Goal: Task Accomplishment & Management: Manage account settings

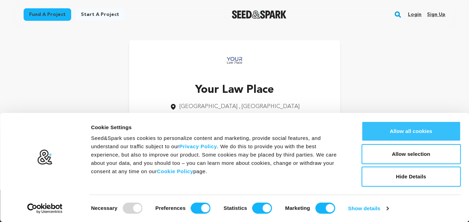
click at [407, 132] on button "Allow all cookies" at bounding box center [410, 131] width 99 height 20
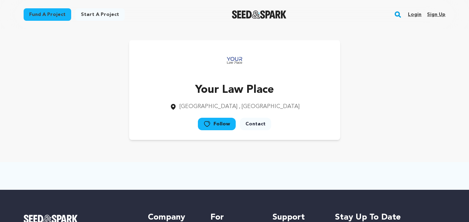
click at [436, 16] on link "Sign up" at bounding box center [436, 14] width 18 height 11
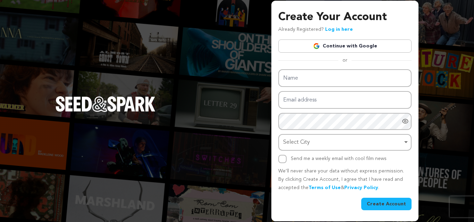
click at [360, 43] on link "Continue with Google" at bounding box center [344, 46] width 133 height 13
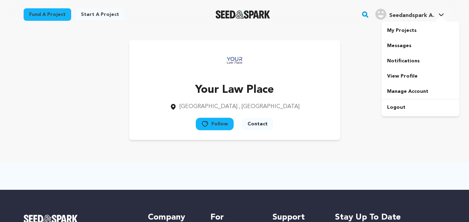
click at [418, 15] on span "Seedandspark A." at bounding box center [411, 16] width 45 height 6
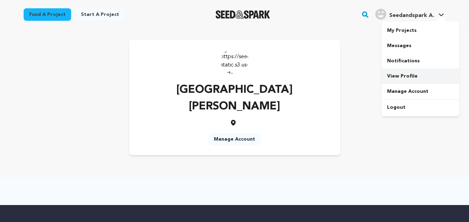
click at [401, 77] on link "View Profile" at bounding box center [420, 76] width 78 height 15
click at [239, 133] on link "Manage Account" at bounding box center [234, 139] width 52 height 12
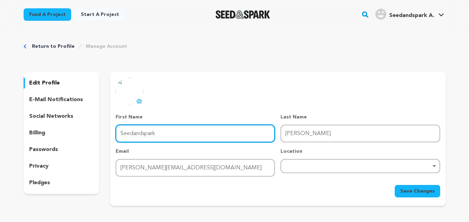
click at [171, 127] on input "Seedandspark" at bounding box center [194, 134] width 159 height 18
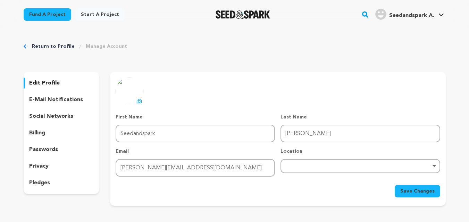
click at [135, 98] on img at bounding box center [129, 92] width 28 height 28
click at [138, 101] on icon at bounding box center [139, 102] width 3 height 2
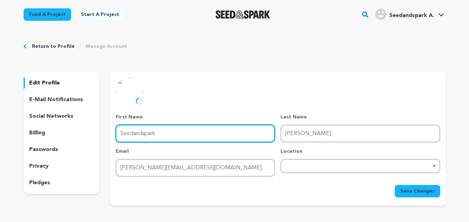
click at [147, 135] on input "Seedandspark" at bounding box center [194, 134] width 159 height 18
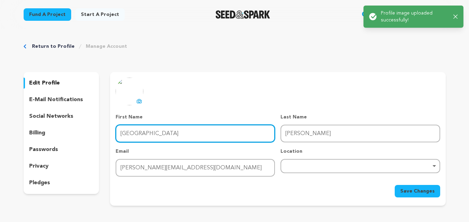
type input "India"
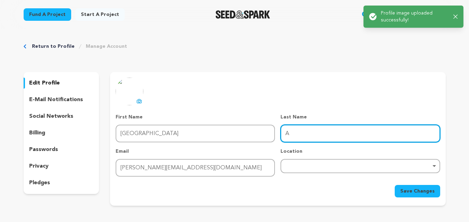
type input "Assignment Help"
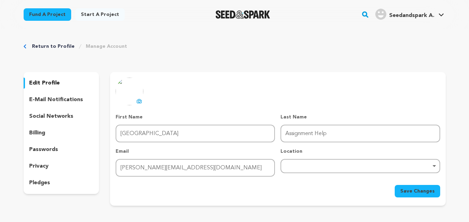
click at [315, 152] on p "Location" at bounding box center [359, 151] width 159 height 7
click at [327, 171] on div "Remove item" at bounding box center [359, 166] width 159 height 14
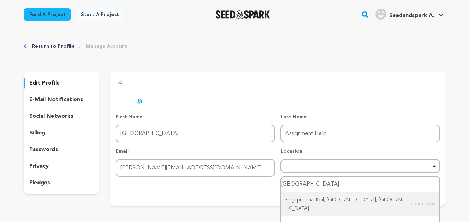
type input "Singapore,"
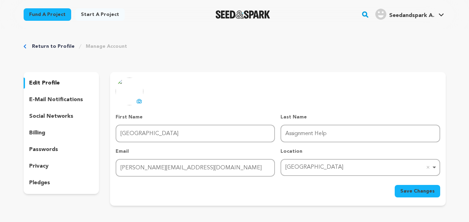
click at [417, 194] on span "Save Changes" at bounding box center [417, 191] width 34 height 7
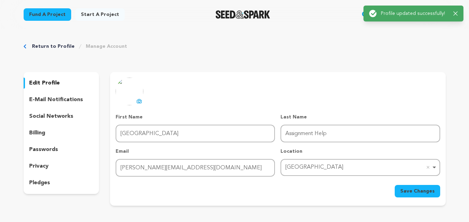
click at [56, 84] on p "edit profile" at bounding box center [44, 83] width 31 height 8
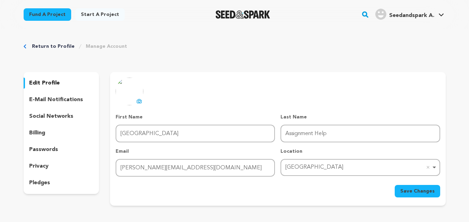
click at [413, 14] on span "Seedandspark A." at bounding box center [411, 16] width 45 height 6
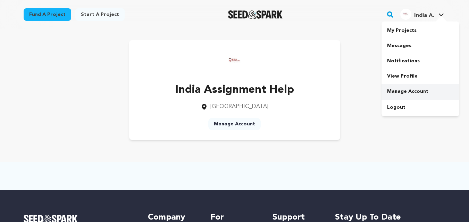
click at [409, 92] on link "Manage Account" at bounding box center [420, 91] width 78 height 15
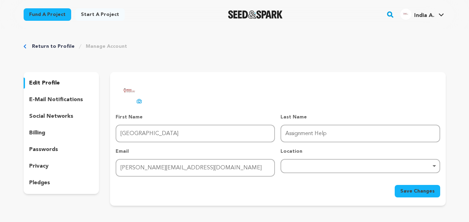
click at [42, 119] on p "social networks" at bounding box center [51, 116] width 44 height 8
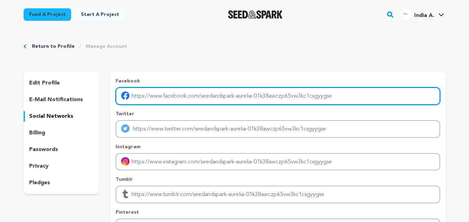
click at [213, 100] on input "Enter facebook profile link" at bounding box center [277, 96] width 324 height 18
type input "Indiassignmenthelp"
drag, startPoint x: 203, startPoint y: 104, endPoint x: 66, endPoint y: 103, distance: 137.0
click at [66, 103] on div "edit profile e-mail notifications social networks billing passwords privacy ple…" at bounding box center [235, 185] width 422 height 226
click at [255, 95] on input "Enter facebook profile link" at bounding box center [277, 96] width 324 height 18
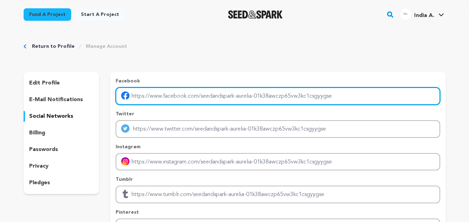
type input "https://www.facebook.com/Indiassignmenthelp/"
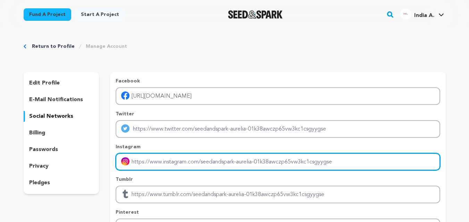
click at [156, 161] on input "Enter instagram handle link" at bounding box center [277, 162] width 324 height 18
type input "https://www.instagram.com/india_assignmenthelp/"
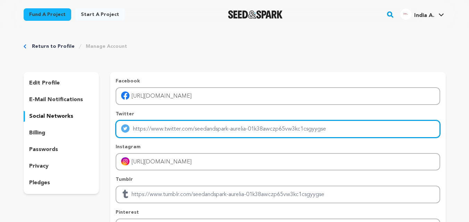
click at [144, 132] on input "Enter twitter profile link" at bounding box center [277, 129] width 324 height 18
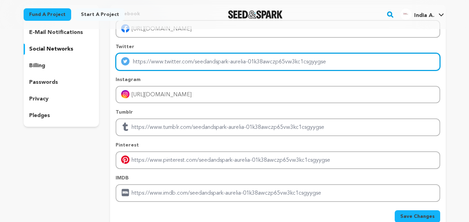
scroll to position [81, 0]
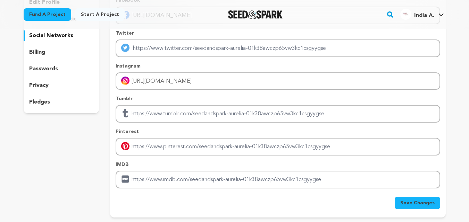
click at [428, 206] on span "Save Changes" at bounding box center [417, 203] width 34 height 7
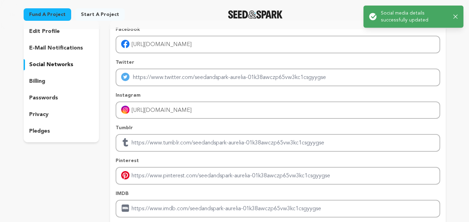
scroll to position [0, 0]
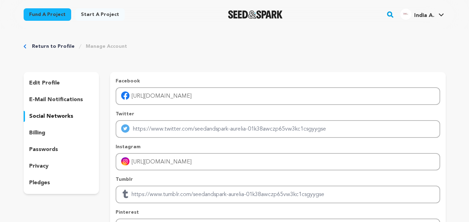
click at [40, 80] on p "edit profile" at bounding box center [44, 83] width 31 height 8
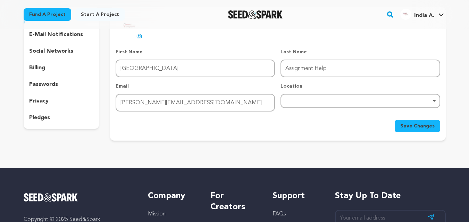
scroll to position [81, 0]
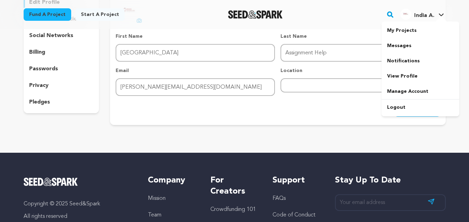
click at [437, 14] on link "India A. India A." at bounding box center [421, 13] width 46 height 12
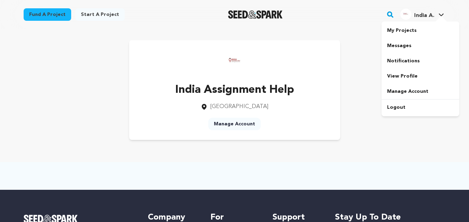
click at [437, 18] on div at bounding box center [441, 19] width 14 height 7
click at [407, 75] on link "View Profile" at bounding box center [420, 76] width 78 height 15
click at [405, 59] on link "Notifications" at bounding box center [420, 60] width 78 height 15
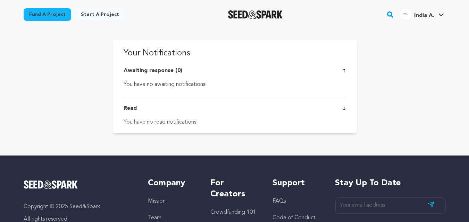
click at [93, 19] on link "Start a project" at bounding box center [99, 14] width 49 height 12
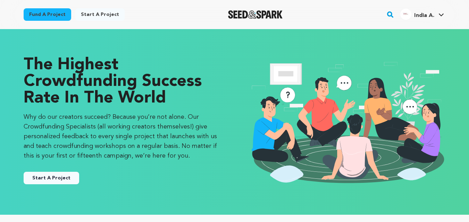
click at [55, 180] on button "Start A Project" at bounding box center [51, 178] width 55 height 12
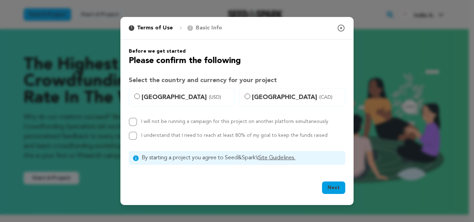
click at [341, 27] on icon "button" at bounding box center [341, 28] width 8 height 8
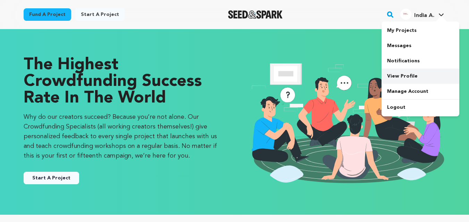
click at [406, 73] on link "View Profile" at bounding box center [420, 76] width 78 height 15
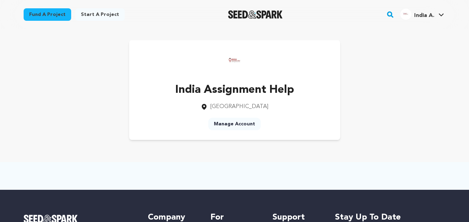
click at [242, 128] on link "Manage Account" at bounding box center [234, 124] width 52 height 12
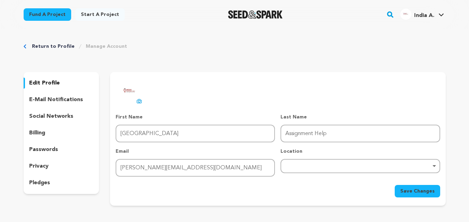
click at [61, 117] on p "social networks" at bounding box center [51, 116] width 44 height 8
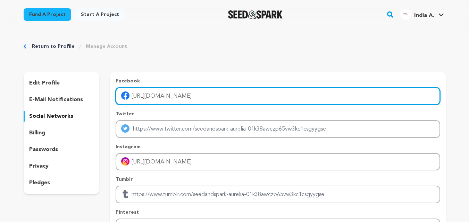
click at [171, 93] on input "[URL][DOMAIN_NAME]" at bounding box center [277, 96] width 324 height 18
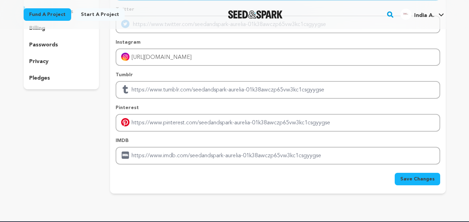
scroll to position [120, 0]
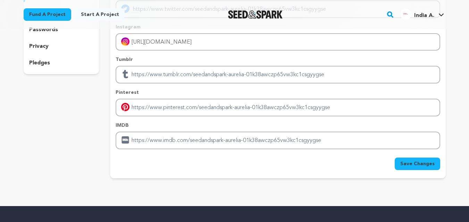
click at [437, 162] on button "Save Changes" at bounding box center [416, 164] width 45 height 12
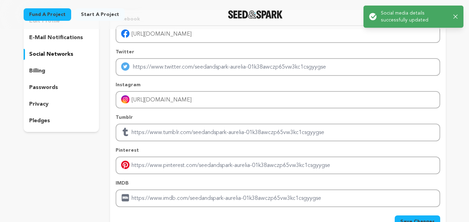
scroll to position [39, 0]
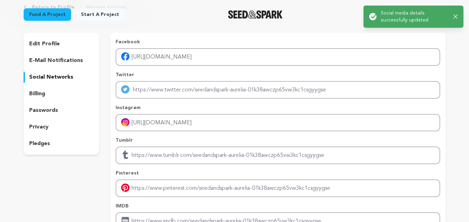
click at [49, 140] on p "pledges" at bounding box center [39, 144] width 21 height 8
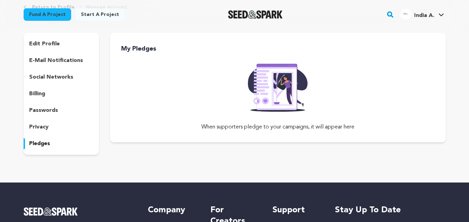
click at [36, 126] on p "privacy" at bounding box center [38, 127] width 19 height 8
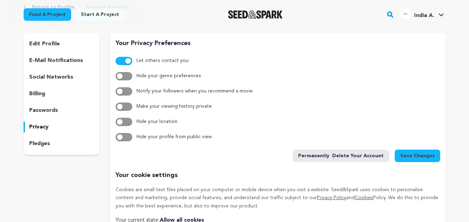
click at [414, 155] on span "Save Changes" at bounding box center [417, 156] width 34 height 7
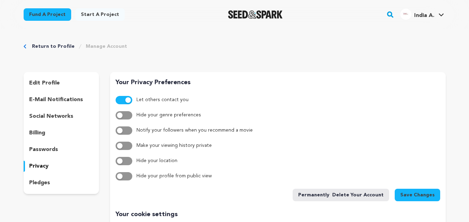
click at [119, 178] on span "button" at bounding box center [120, 177] width 6 height 6
click at [421, 195] on span "Save Changes" at bounding box center [417, 195] width 34 height 7
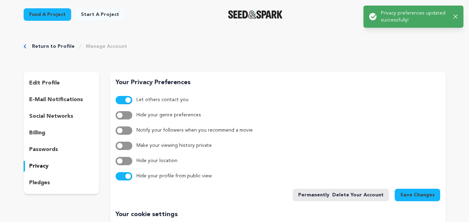
click at [413, 77] on div "Your Privacy Preferences Let others contact you Hide your genre preferences Not…" at bounding box center [277, 188] width 335 height 232
click at [456, 19] on div "Success: Info: Warning: Error: Privacy preferences updated successfully! Close …" at bounding box center [413, 17] width 89 height 14
click at [454, 17] on icon "button" at bounding box center [455, 17] width 5 height 5
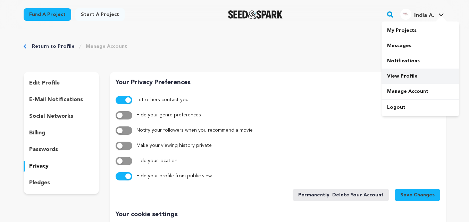
click at [413, 74] on link "View Profile" at bounding box center [420, 76] width 78 height 15
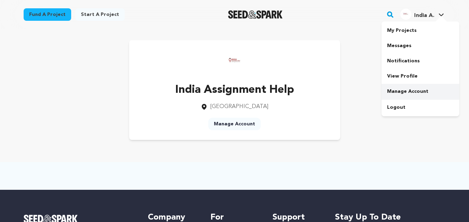
click at [410, 91] on link "Manage Account" at bounding box center [420, 91] width 78 height 15
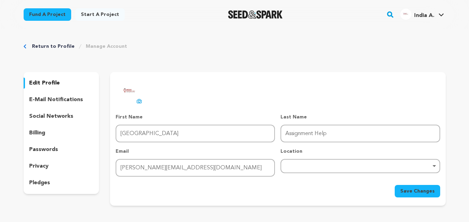
scroll to position [81, 0]
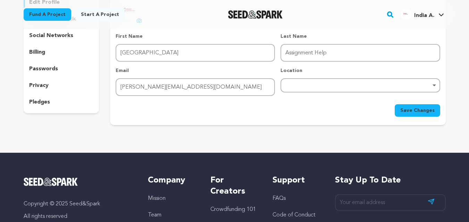
click at [46, 91] on div "privacy" at bounding box center [62, 85] width 76 height 11
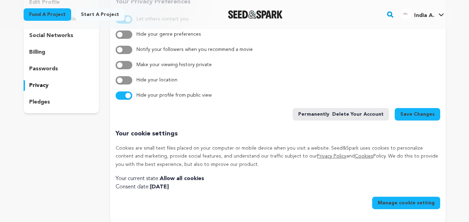
click at [129, 93] on span "button" at bounding box center [128, 96] width 6 height 6
click at [438, 113] on button "Save Changes" at bounding box center [416, 114] width 45 height 12
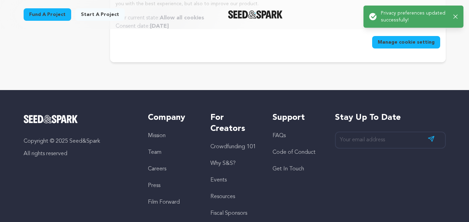
scroll to position [243, 0]
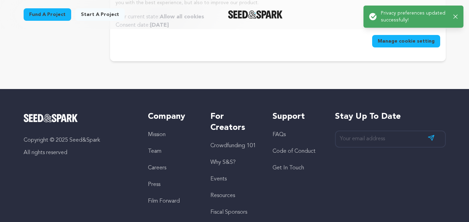
click at [459, 17] on div "Success: Info: Warning: Error: Privacy preferences updated successfully! Close …" at bounding box center [413, 17] width 100 height 22
